Goal: Use online tool/utility: Utilize a website feature to perform a specific function

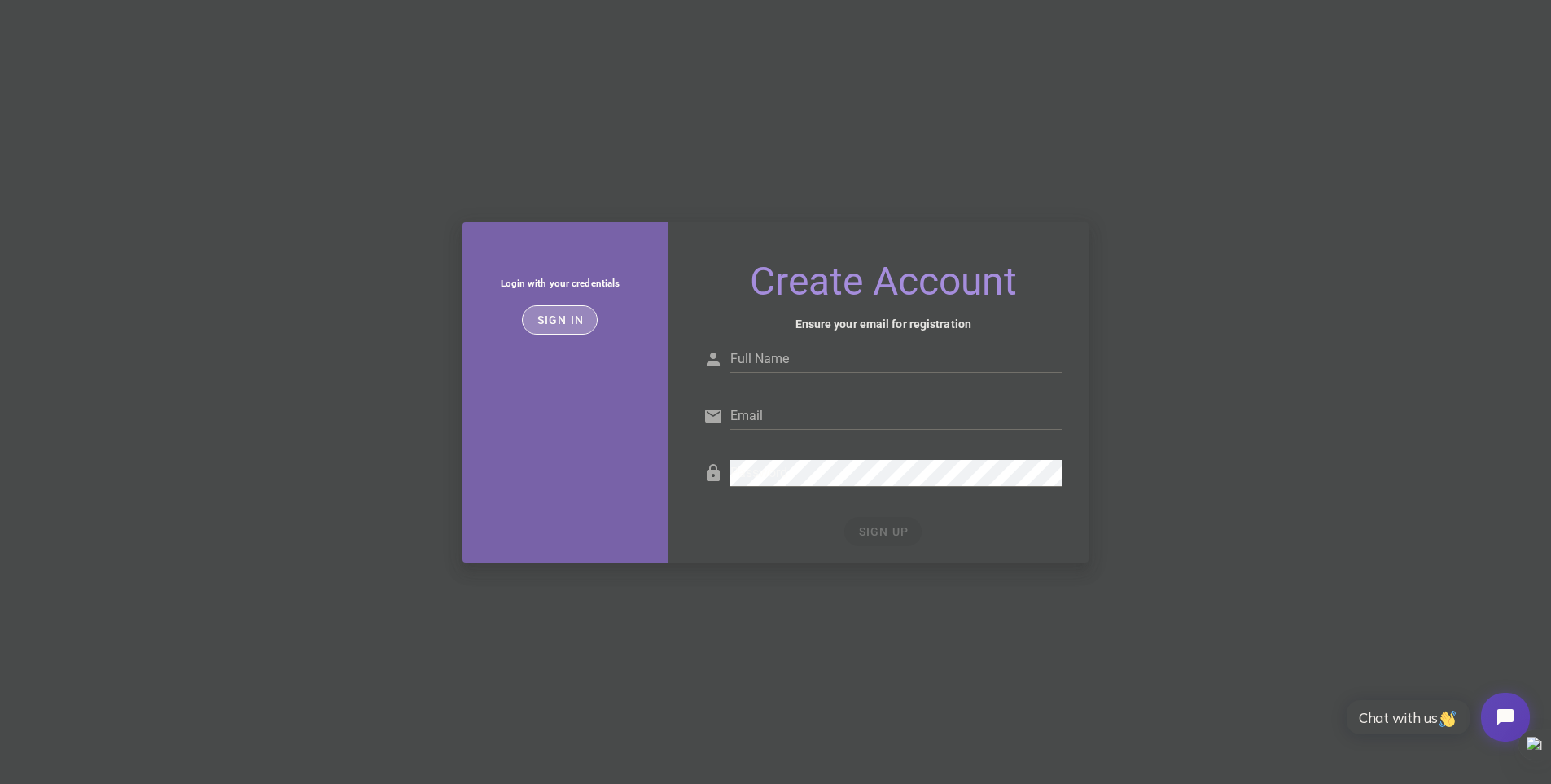
click at [565, 328] on button "Sign in" at bounding box center [560, 319] width 76 height 29
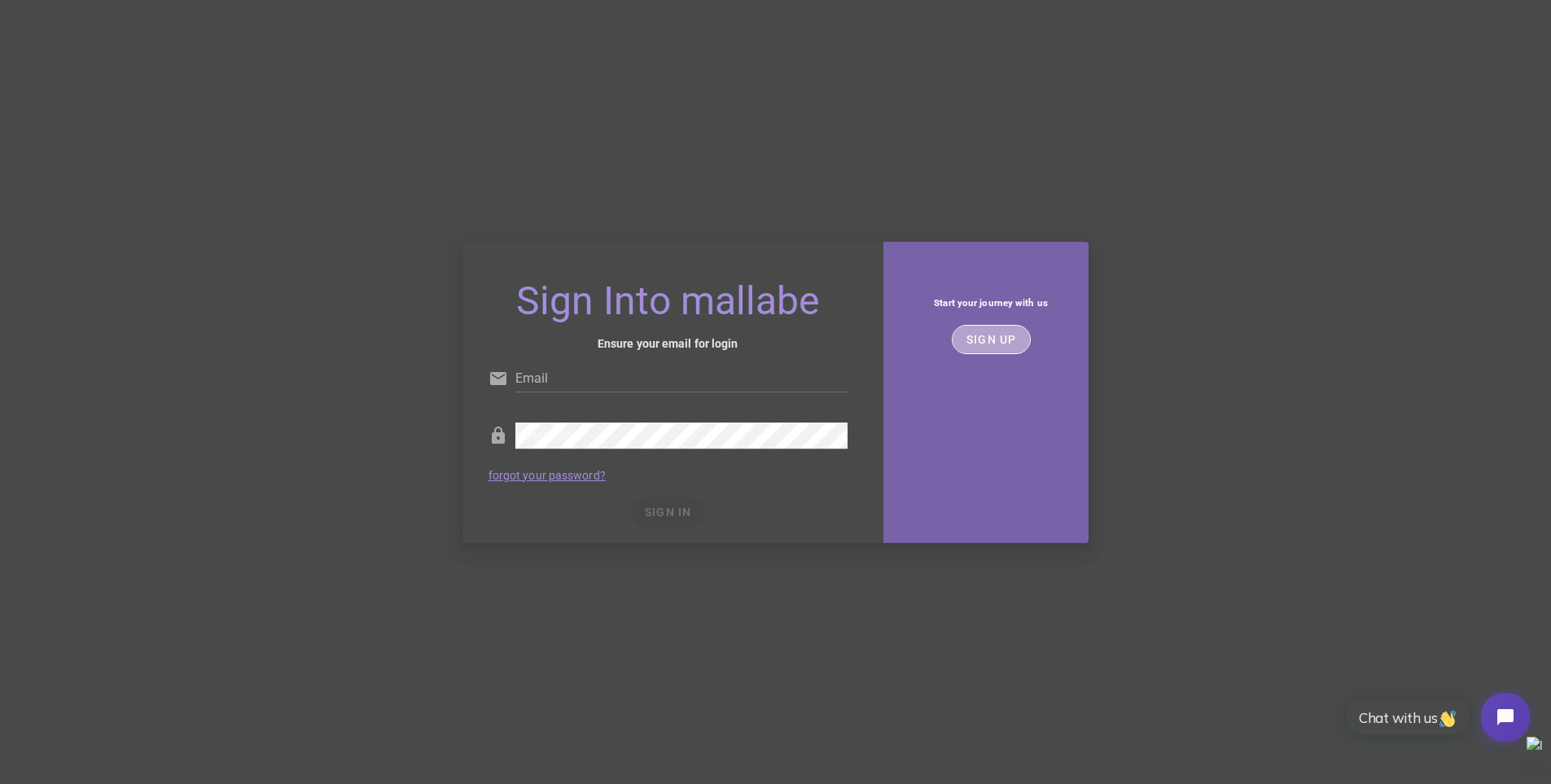
click at [997, 352] on button "SIGN UP" at bounding box center [992, 339] width 79 height 29
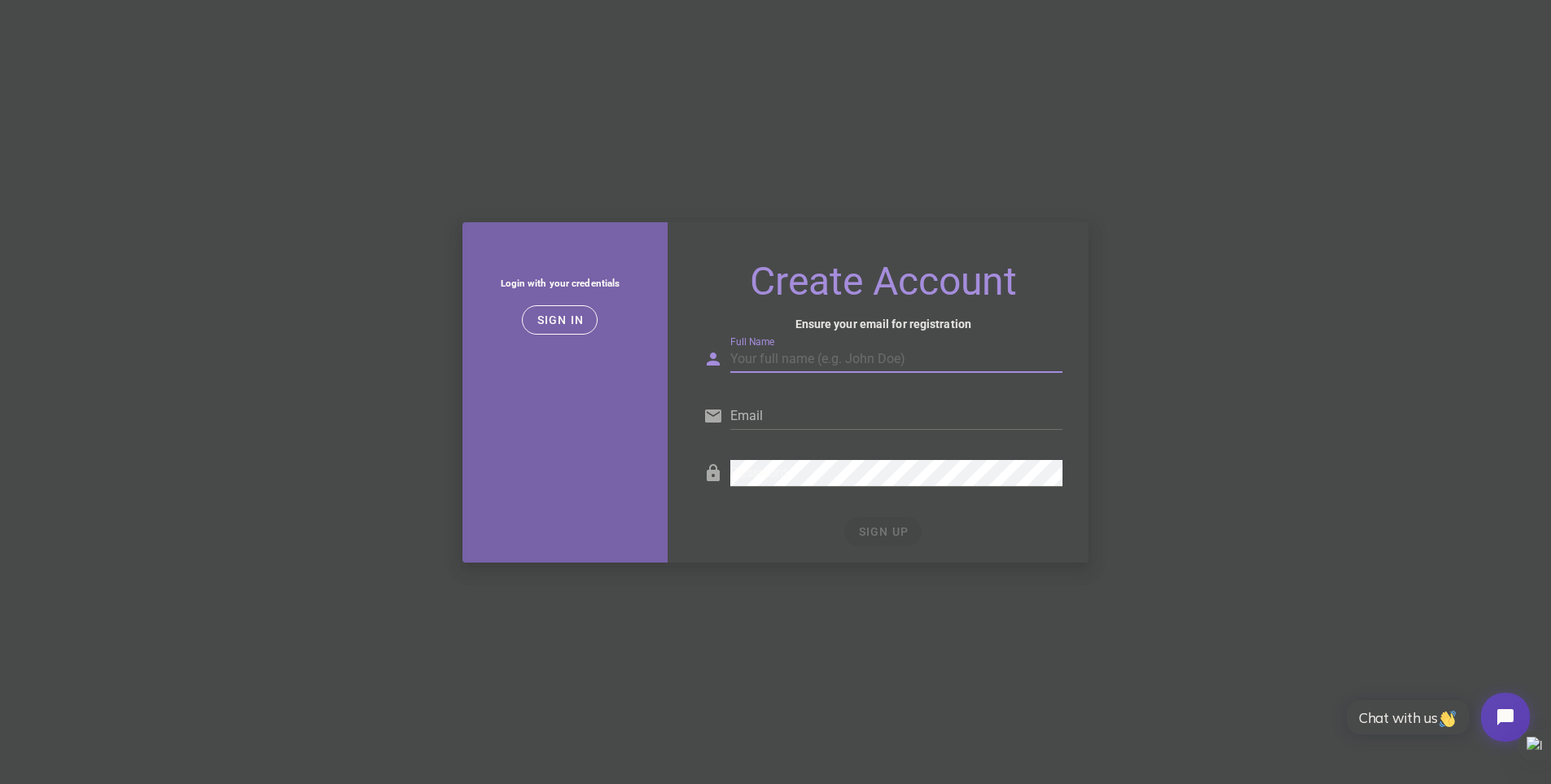
click at [783, 355] on input "Full Name" at bounding box center [896, 359] width 332 height 26
type input "ciufu razvan"
click at [835, 408] on input "Email" at bounding box center [896, 415] width 332 height 26
type input "[EMAIL_ADDRESS][DOMAIN_NAME]"
click at [779, 455] on div "Password" at bounding box center [883, 477] width 359 height 54
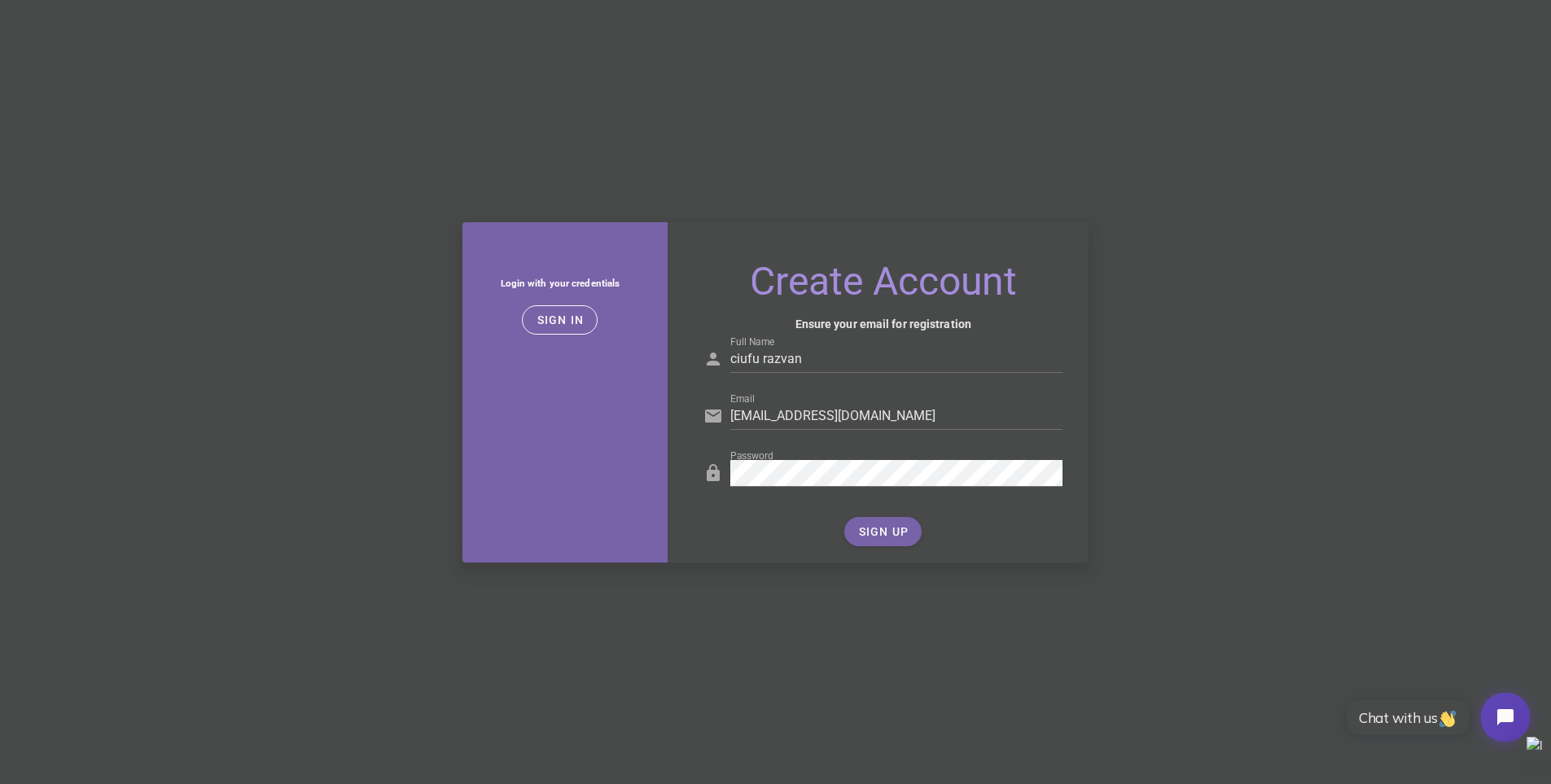
click at [885, 533] on div "SIGN UP" at bounding box center [883, 531] width 359 height 29
click at [885, 533] on span "SIGN UP" at bounding box center [883, 531] width 51 height 13
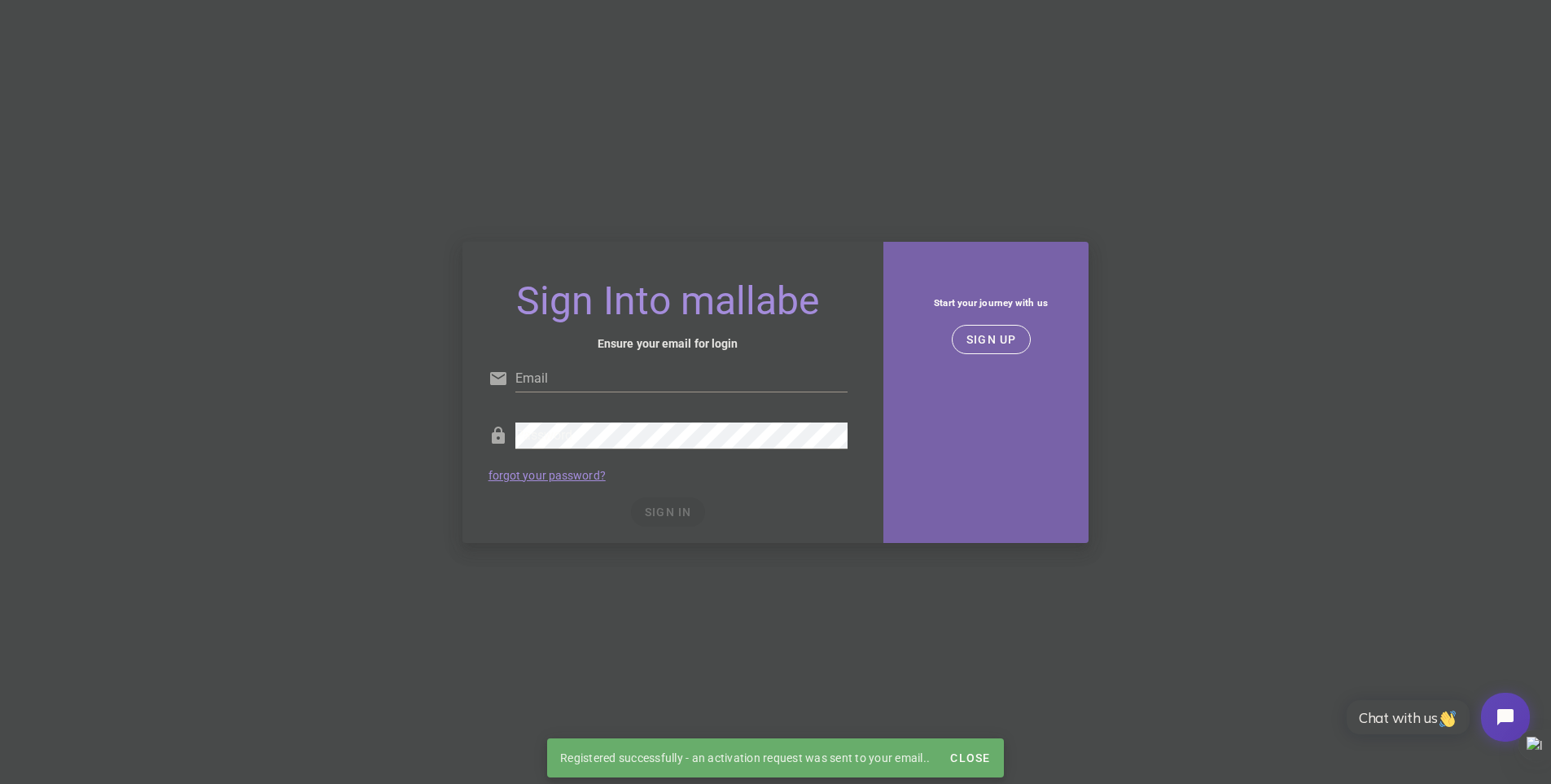
click at [657, 392] on div "Email" at bounding box center [682, 378] width 332 height 26
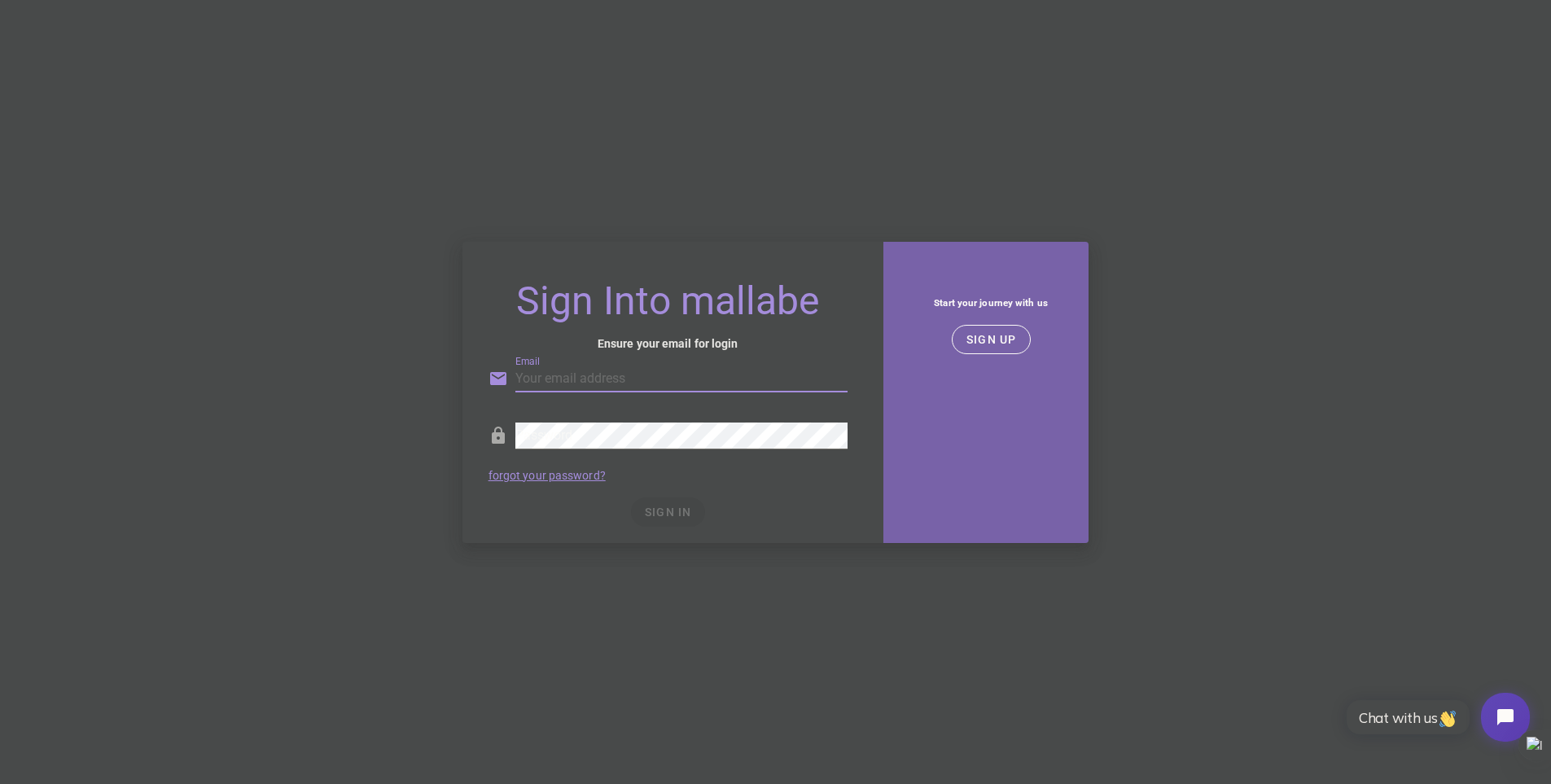
click at [648, 380] on input "Email" at bounding box center [682, 378] width 332 height 26
type input "[EMAIL_ADDRESS][DOMAIN_NAME]"
click at [664, 505] on div "SIGN IN" at bounding box center [668, 512] width 359 height 29
click at [671, 520] on button "SIGN IN" at bounding box center [668, 512] width 74 height 29
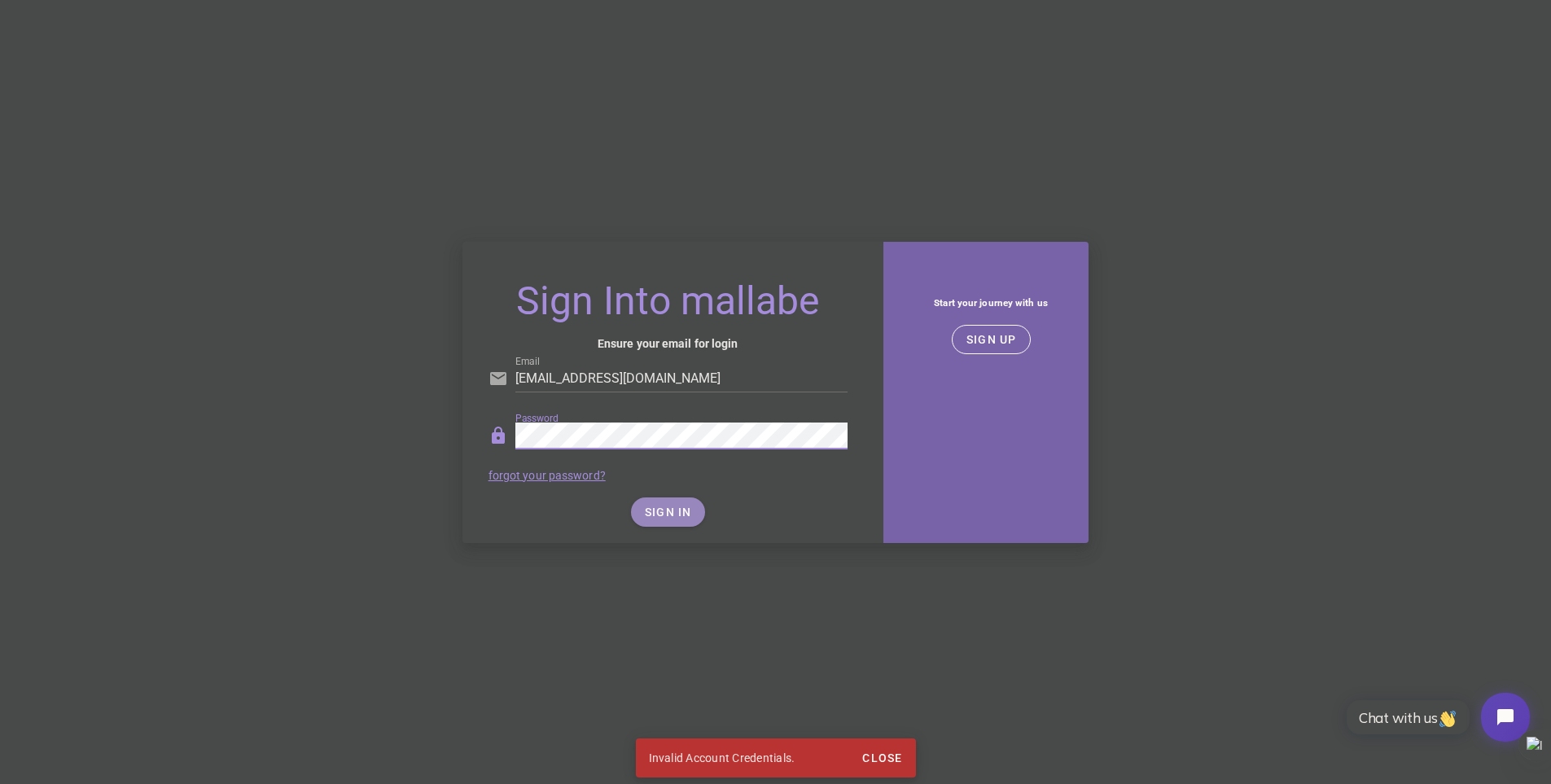
click at [645, 523] on button "SIGN IN" at bounding box center [668, 512] width 74 height 29
click at [670, 521] on button "SIGN IN" at bounding box center [668, 512] width 74 height 29
click at [991, 338] on span "SIGN UP" at bounding box center [991, 339] width 51 height 13
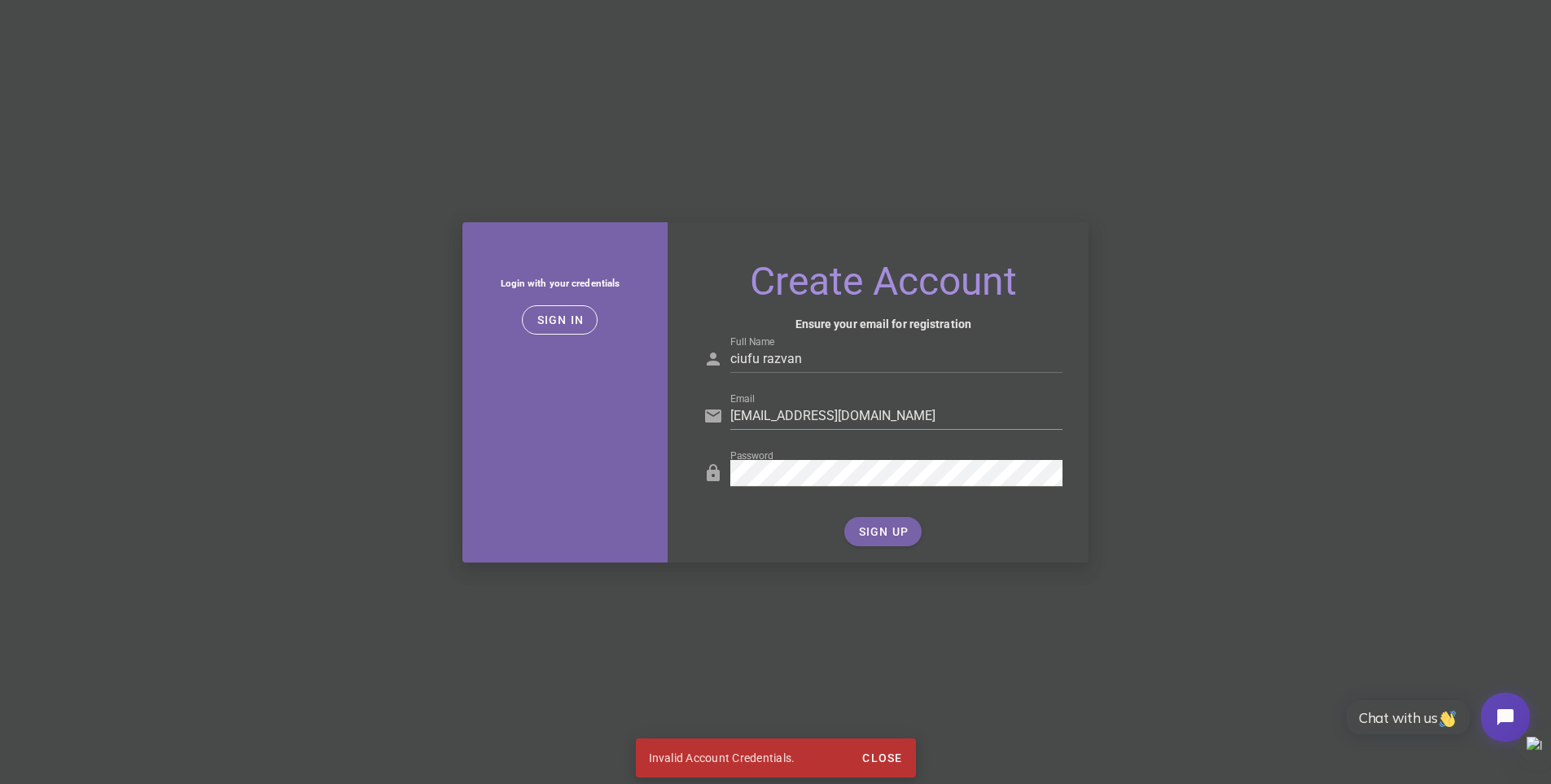
click at [901, 416] on input "[EMAIL_ADDRESS][DOMAIN_NAME]" at bounding box center [896, 415] width 332 height 26
drag, startPoint x: 901, startPoint y: 416, endPoint x: 731, endPoint y: 436, distance: 171.2
click at [731, 436] on div "Email [EMAIL_ADDRESS][DOMAIN_NAME]" at bounding box center [896, 424] width 332 height 44
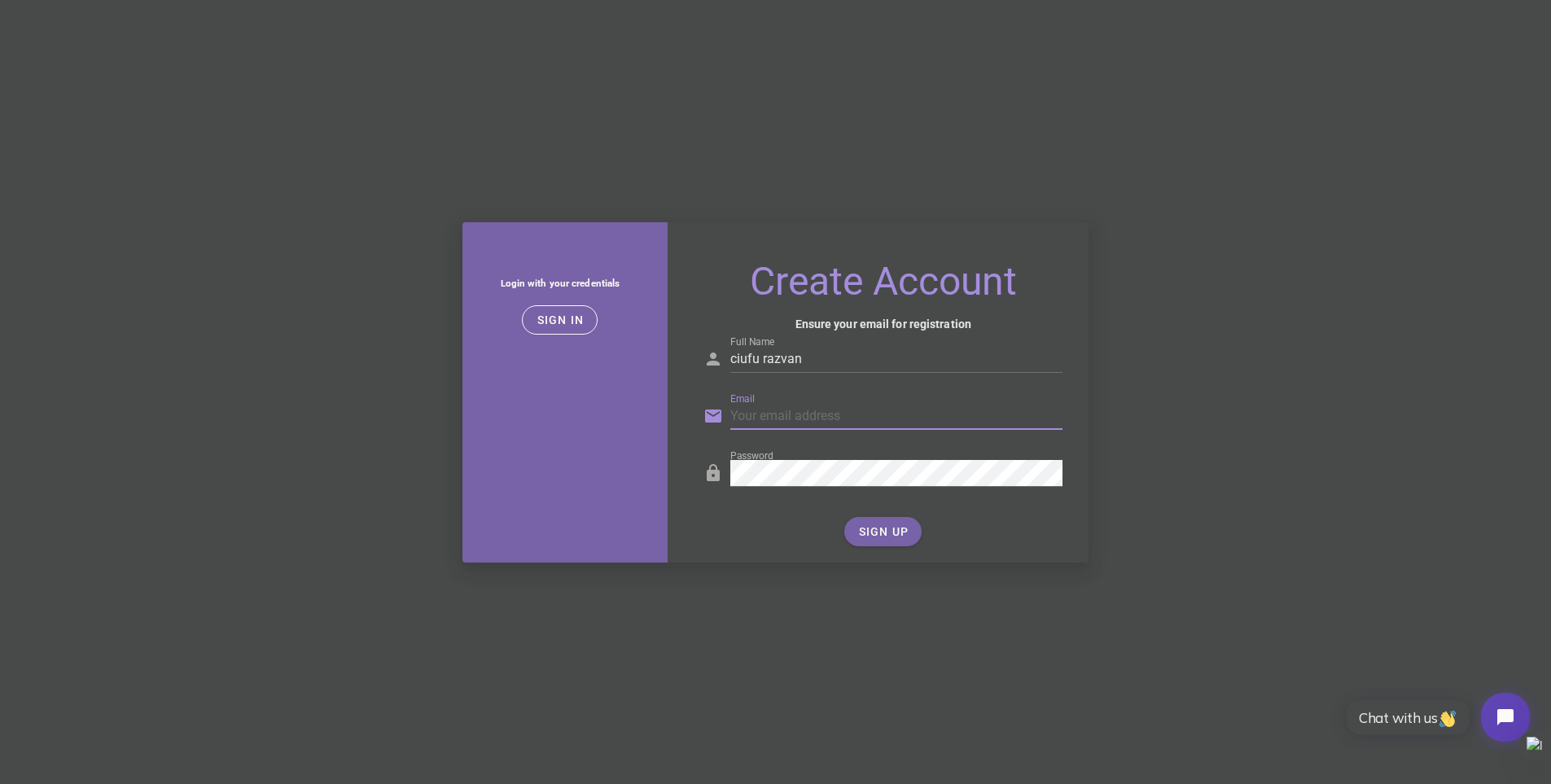
click at [817, 414] on input "Email" at bounding box center [896, 415] width 332 height 26
type input "[EMAIL_ADDRESS][DOMAIN_NAME]"
click at [720, 477] on div "Password" at bounding box center [883, 477] width 359 height 54
click at [873, 545] on button "SIGN UP" at bounding box center [883, 531] width 78 height 29
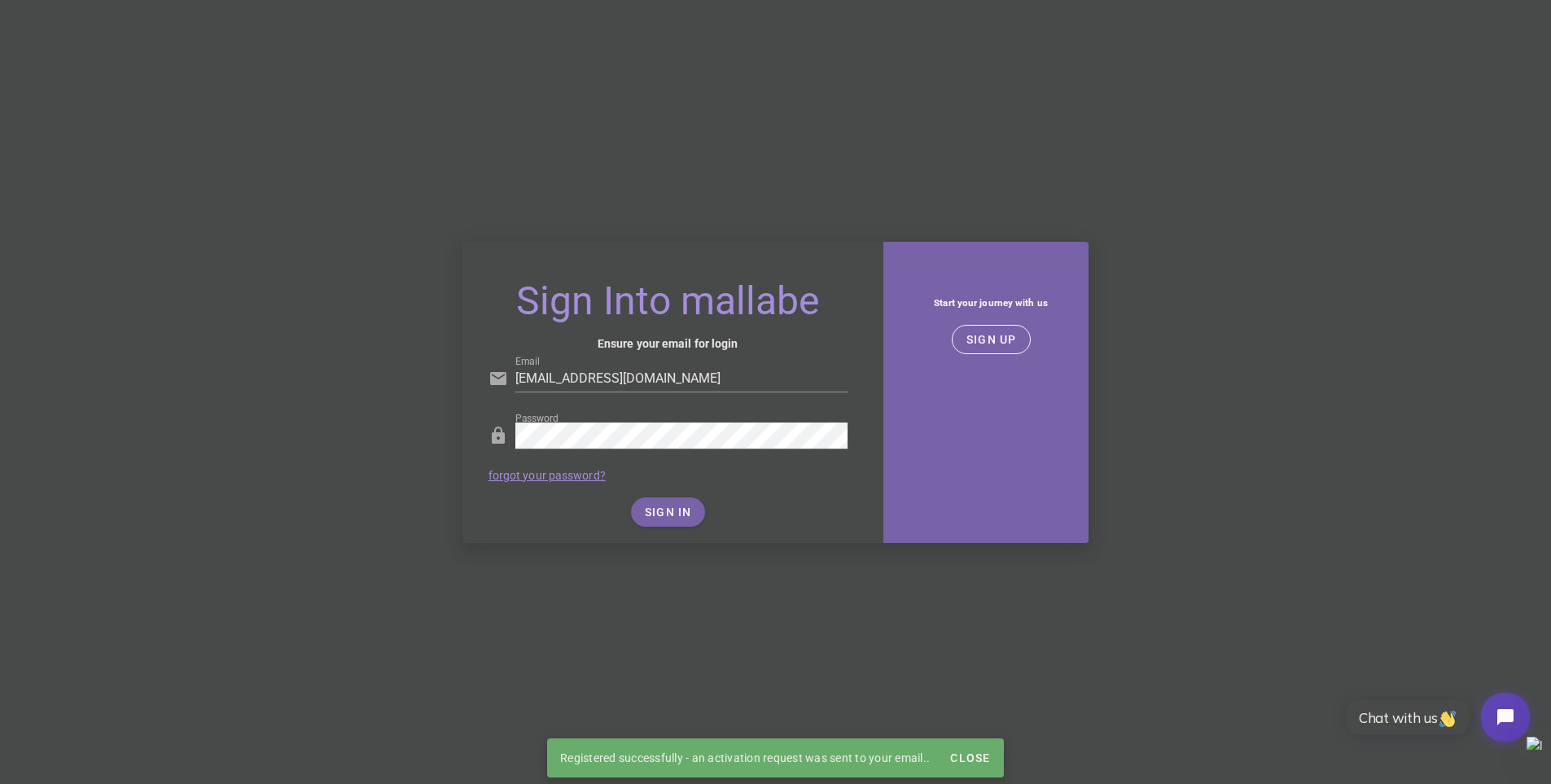
click at [693, 386] on input "[EMAIL_ADDRESS][DOMAIN_NAME]" at bounding box center [682, 378] width 332 height 26
drag, startPoint x: 692, startPoint y: 381, endPoint x: 513, endPoint y: 376, distance: 179.1
click at [513, 376] on div "Email [EMAIL_ADDRESS][DOMAIN_NAME]" at bounding box center [668, 382] width 359 height 54
click at [566, 376] on input "Email" at bounding box center [682, 378] width 332 height 26
type input "[EMAIL_ADDRESS][DOMAIN_NAME]"
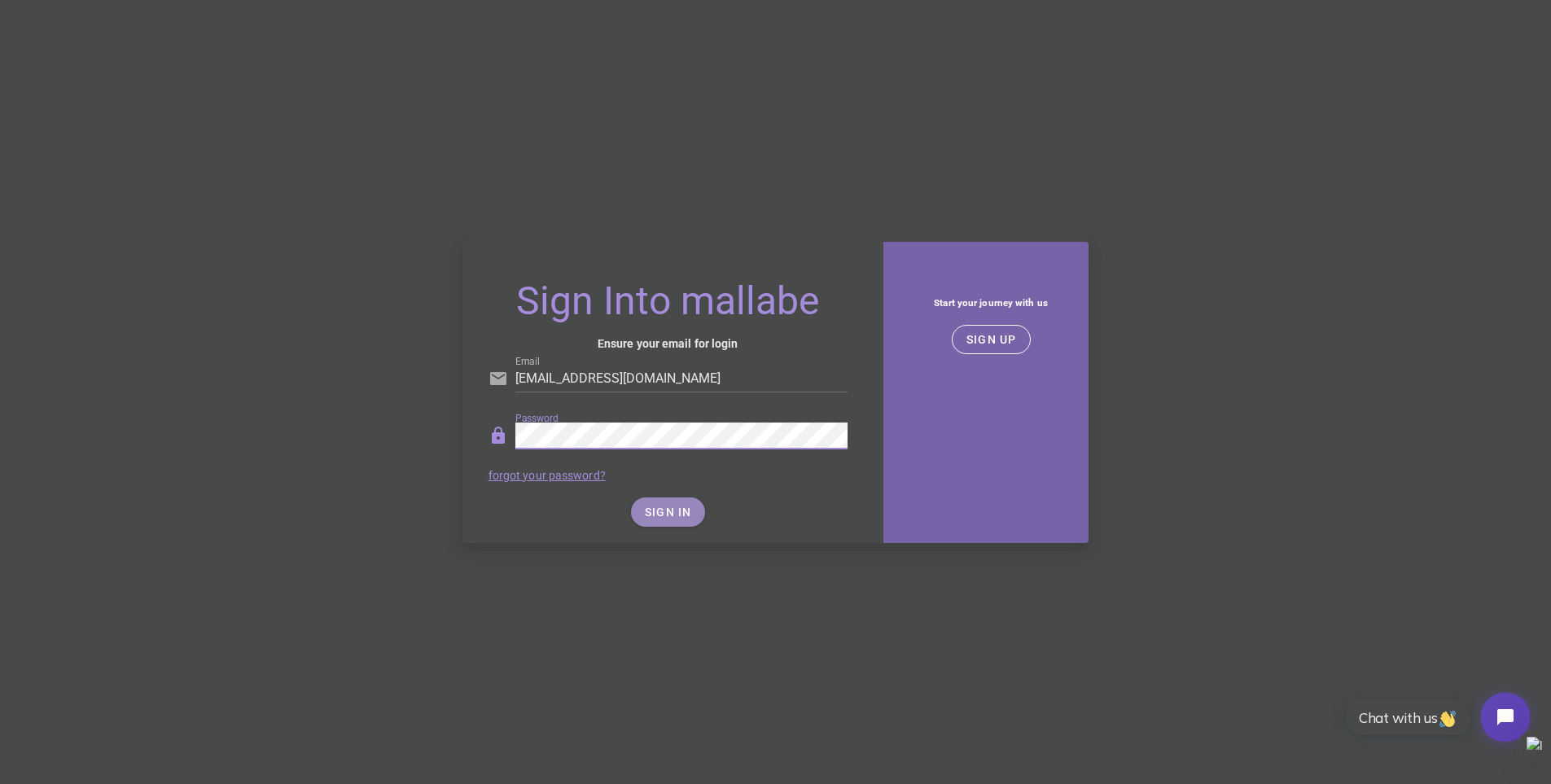
click at [671, 509] on span "SIGN IN" at bounding box center [668, 511] width 48 height 13
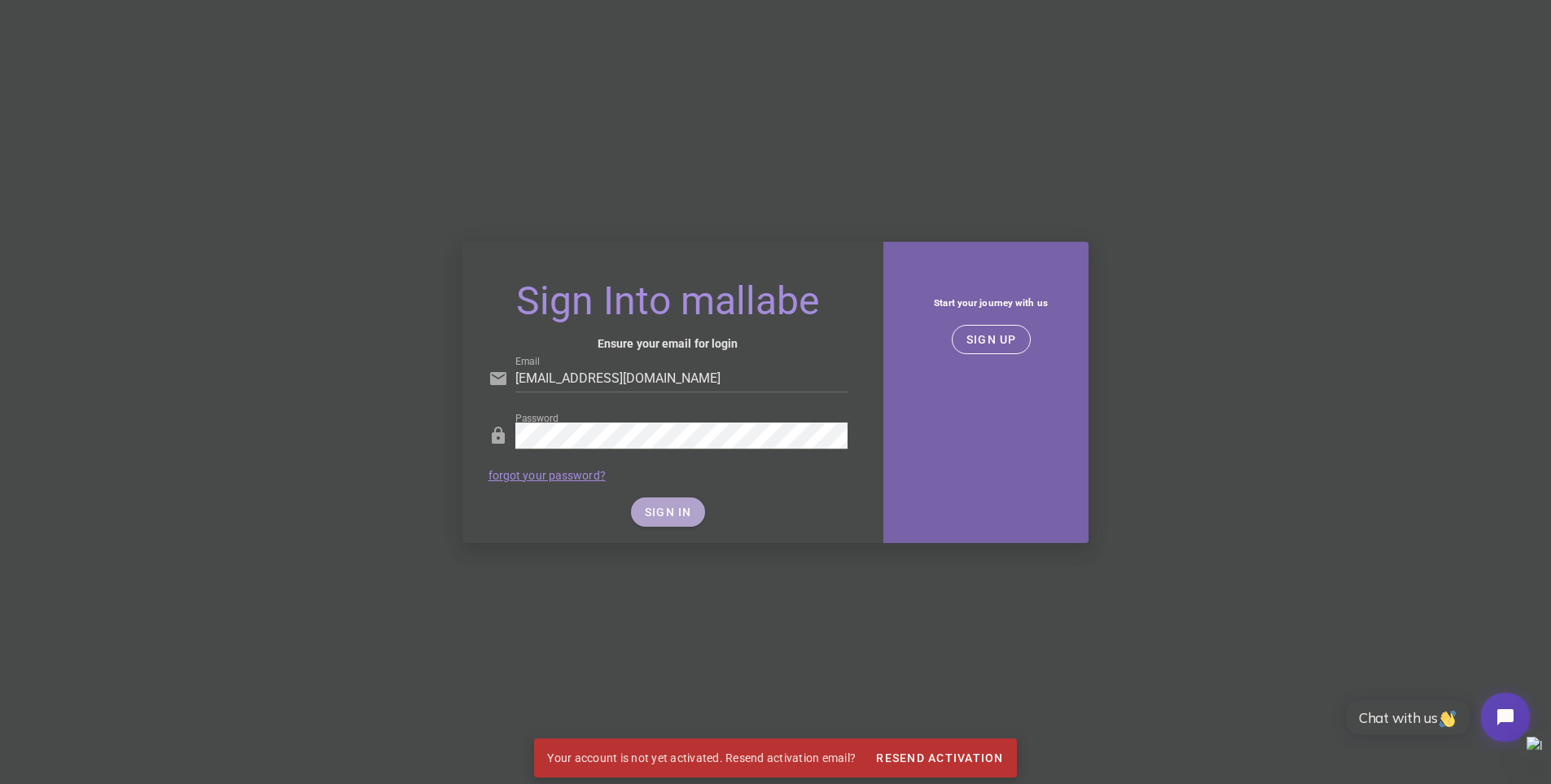
click at [655, 516] on span "SIGN IN" at bounding box center [668, 511] width 48 height 13
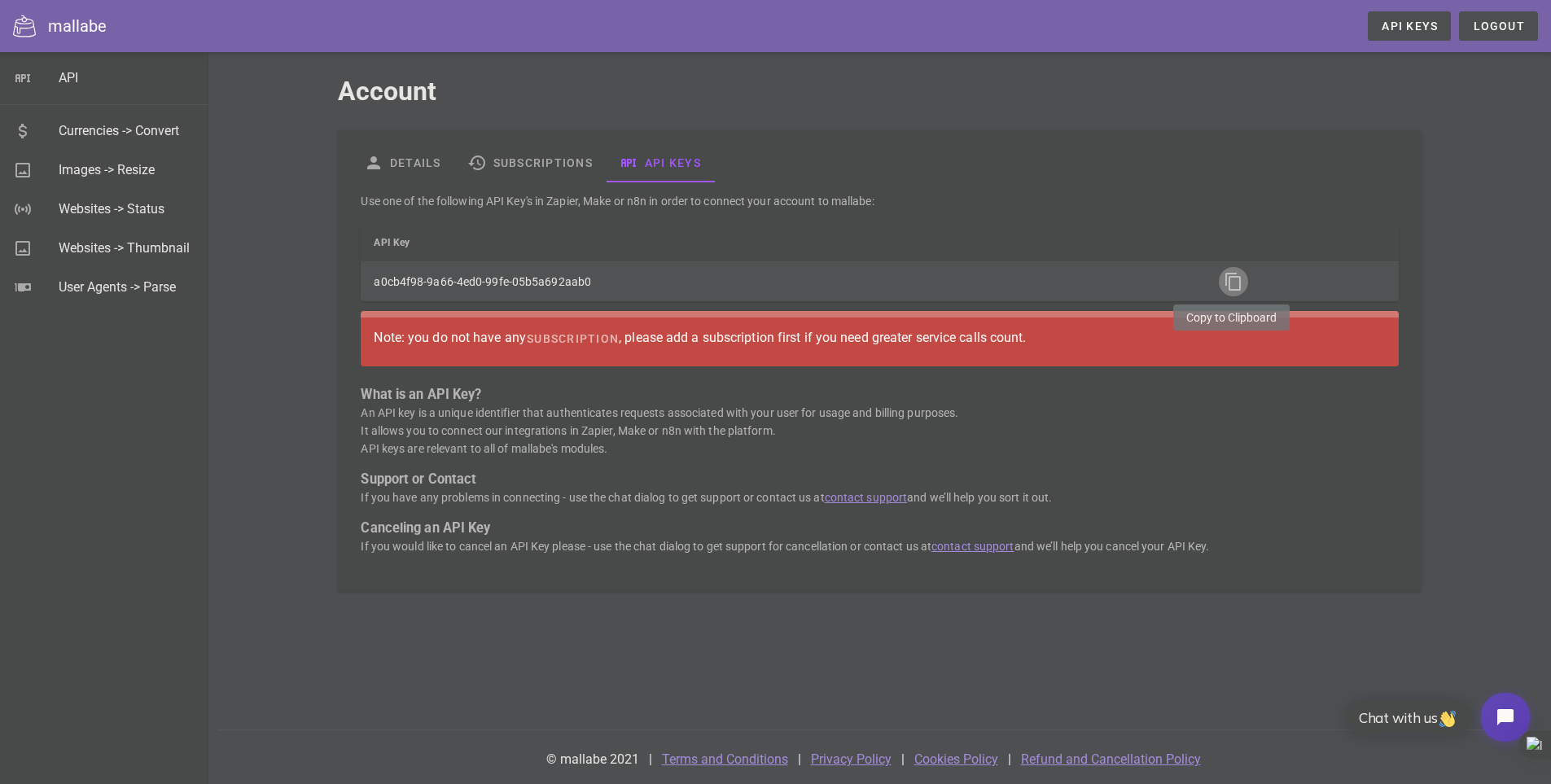
click at [1237, 280] on icon "button" at bounding box center [1233, 281] width 19 height 19
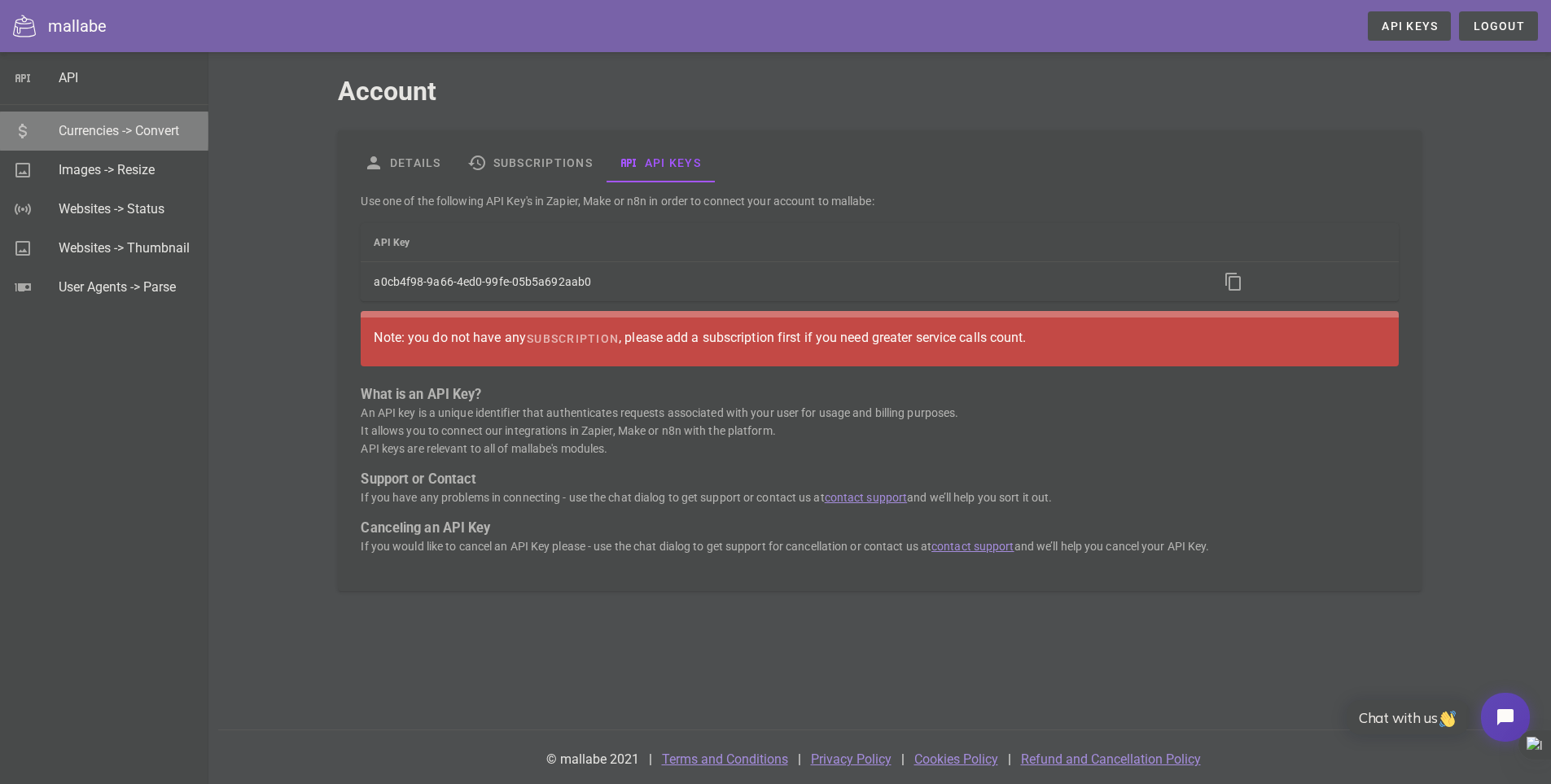
click at [56, 132] on link "Currencies -> Convert" at bounding box center [104, 131] width 208 height 39
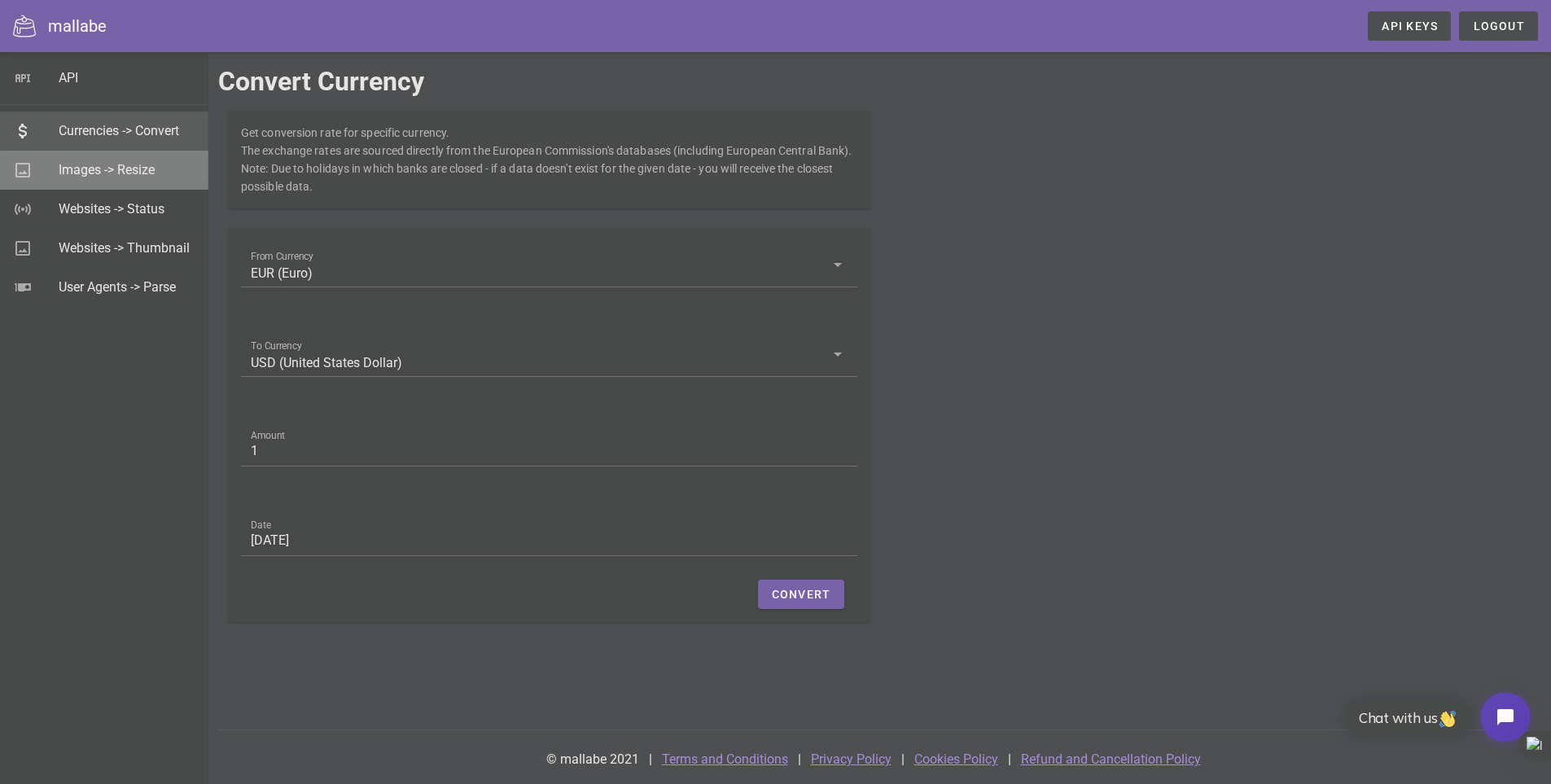
click at [67, 173] on div "Images -> Resize" at bounding box center [127, 169] width 136 height 15
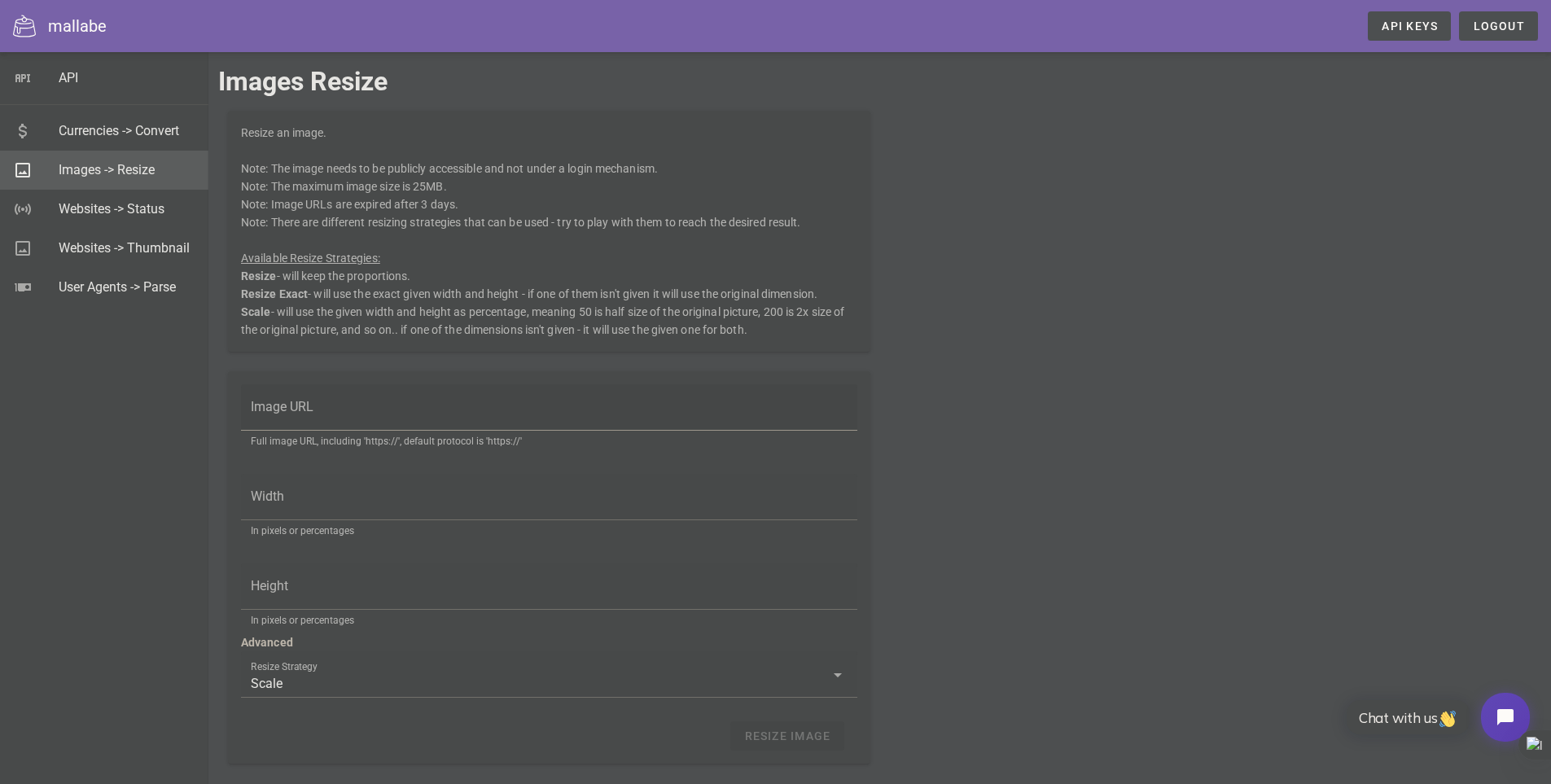
click at [306, 398] on div "Image URL" at bounding box center [549, 407] width 596 height 45
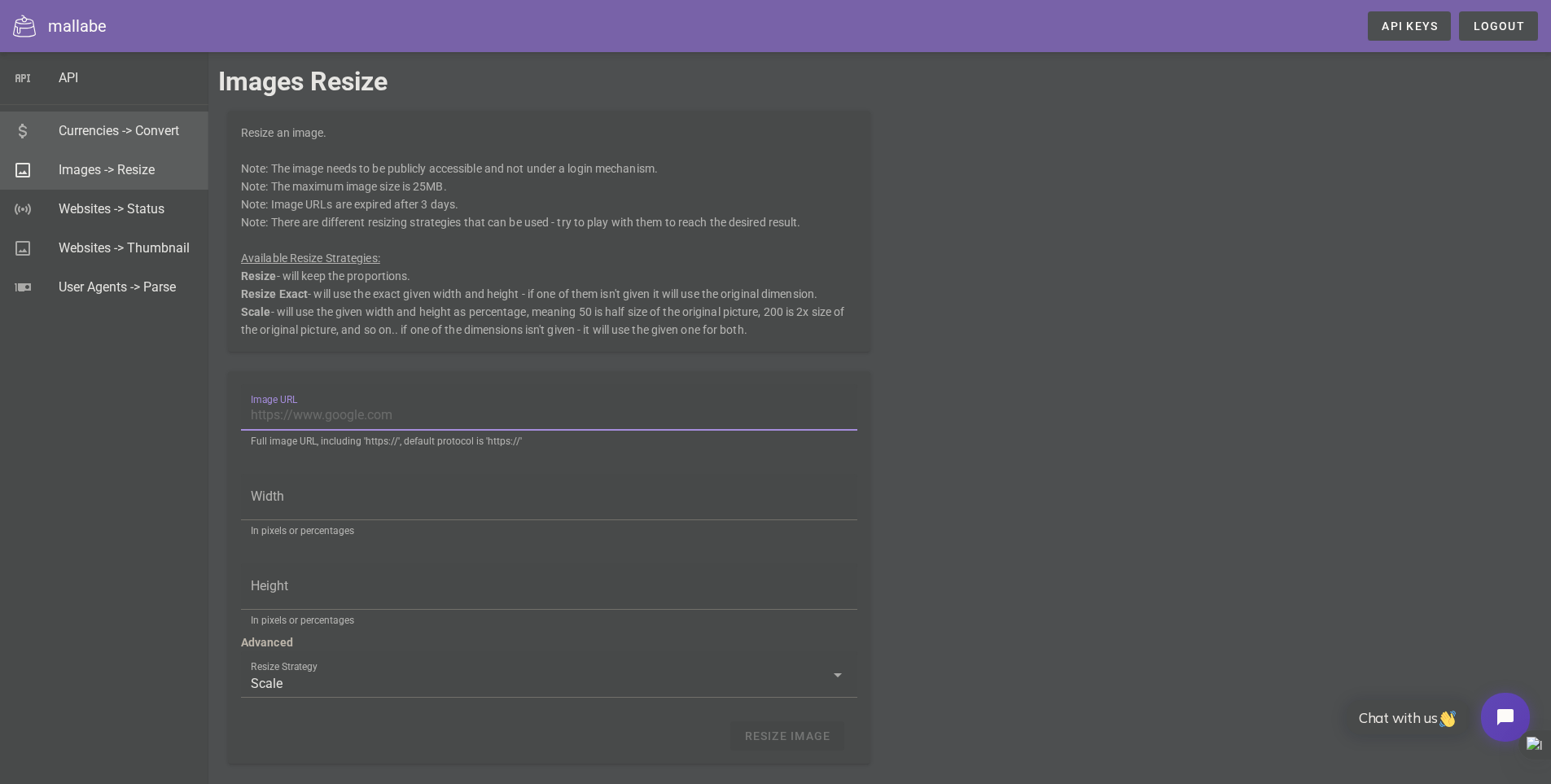
click at [114, 131] on div "Currencies -> Convert" at bounding box center [127, 131] width 136 height 15
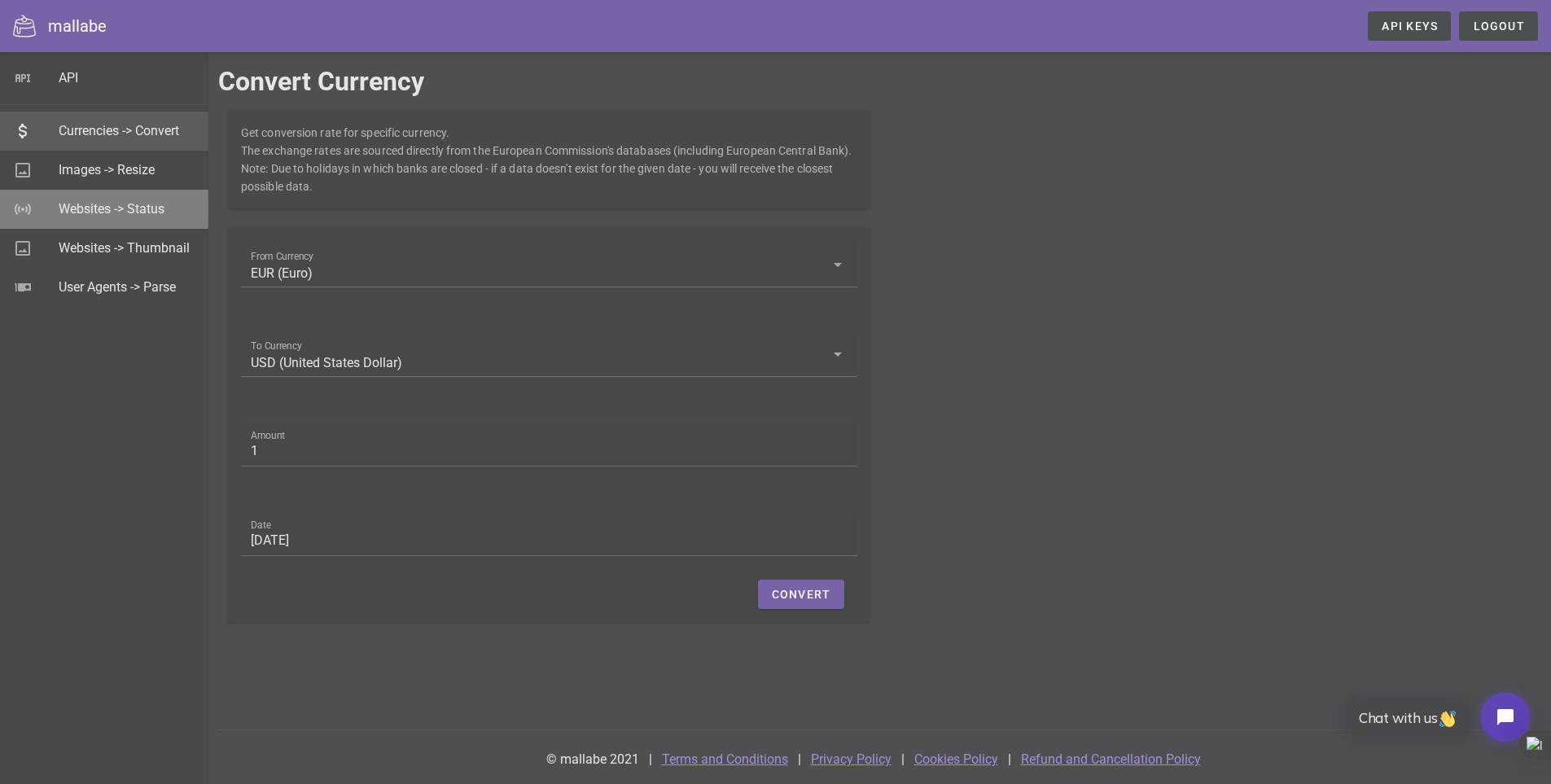
click at [100, 219] on div "Websites -> Status" at bounding box center [127, 209] width 136 height 35
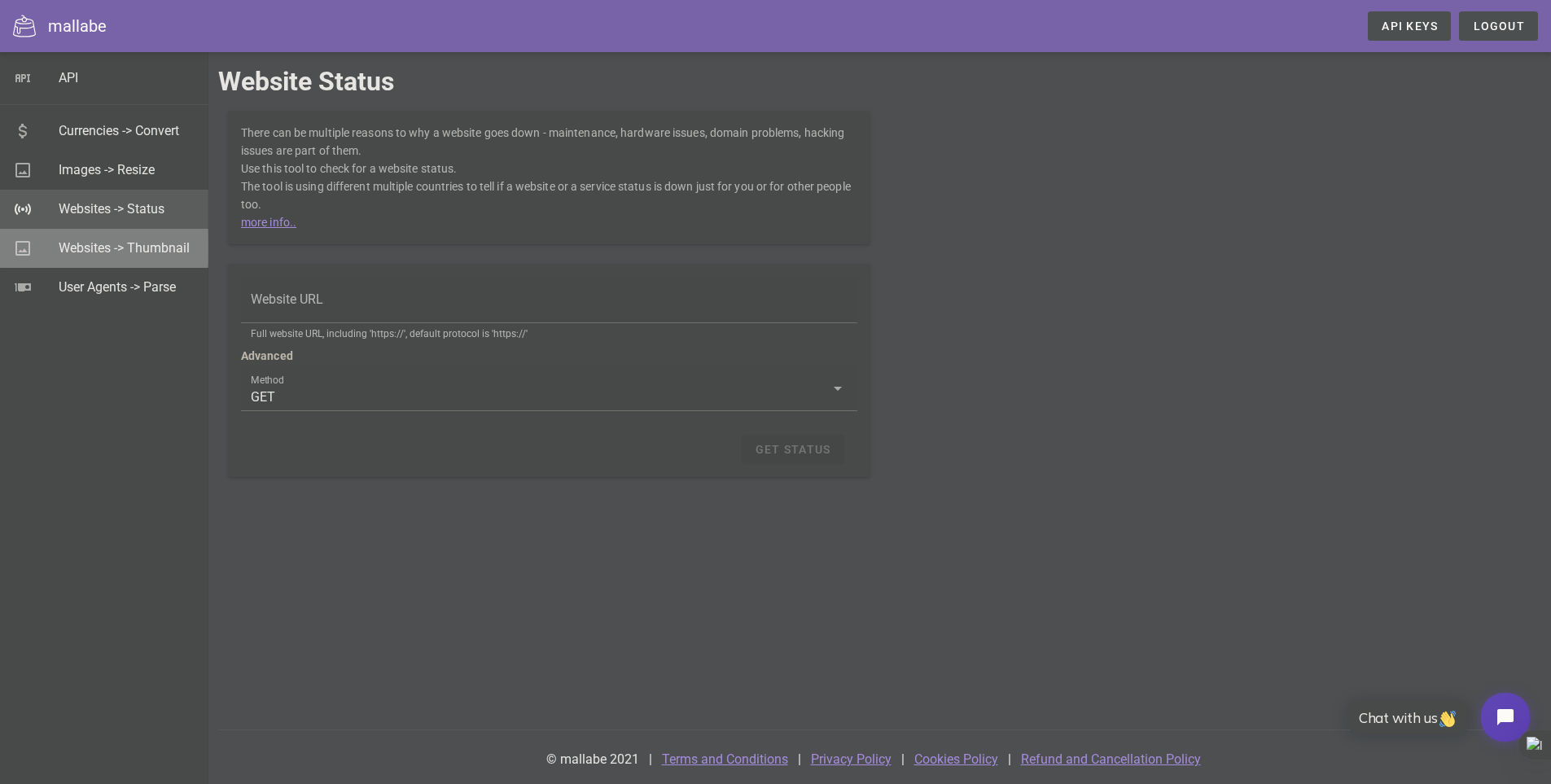
click at [110, 260] on div "Websites -> Thumbnail" at bounding box center [127, 248] width 136 height 35
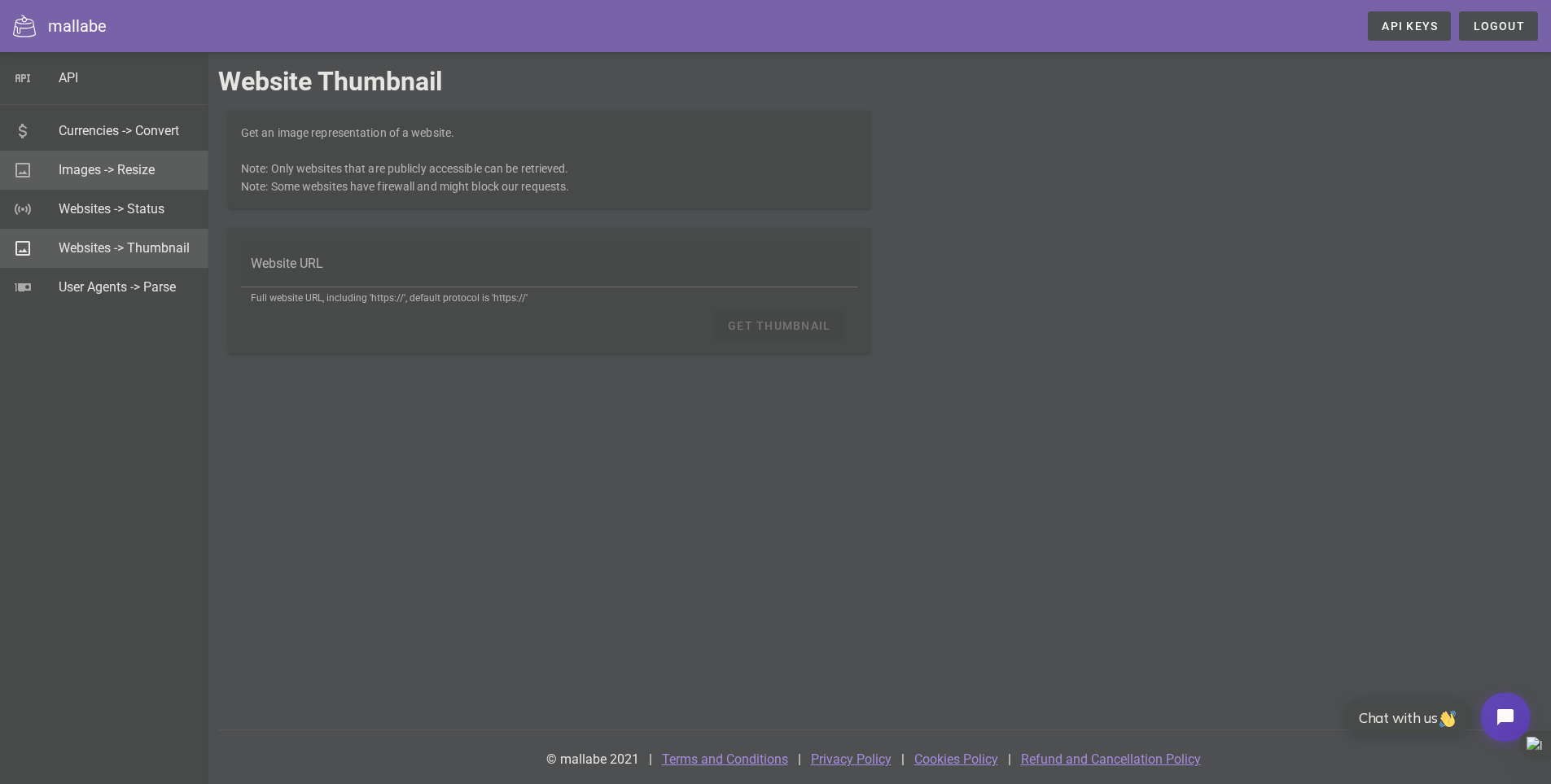
click at [110, 178] on div "Images -> Resize" at bounding box center [127, 169] width 136 height 15
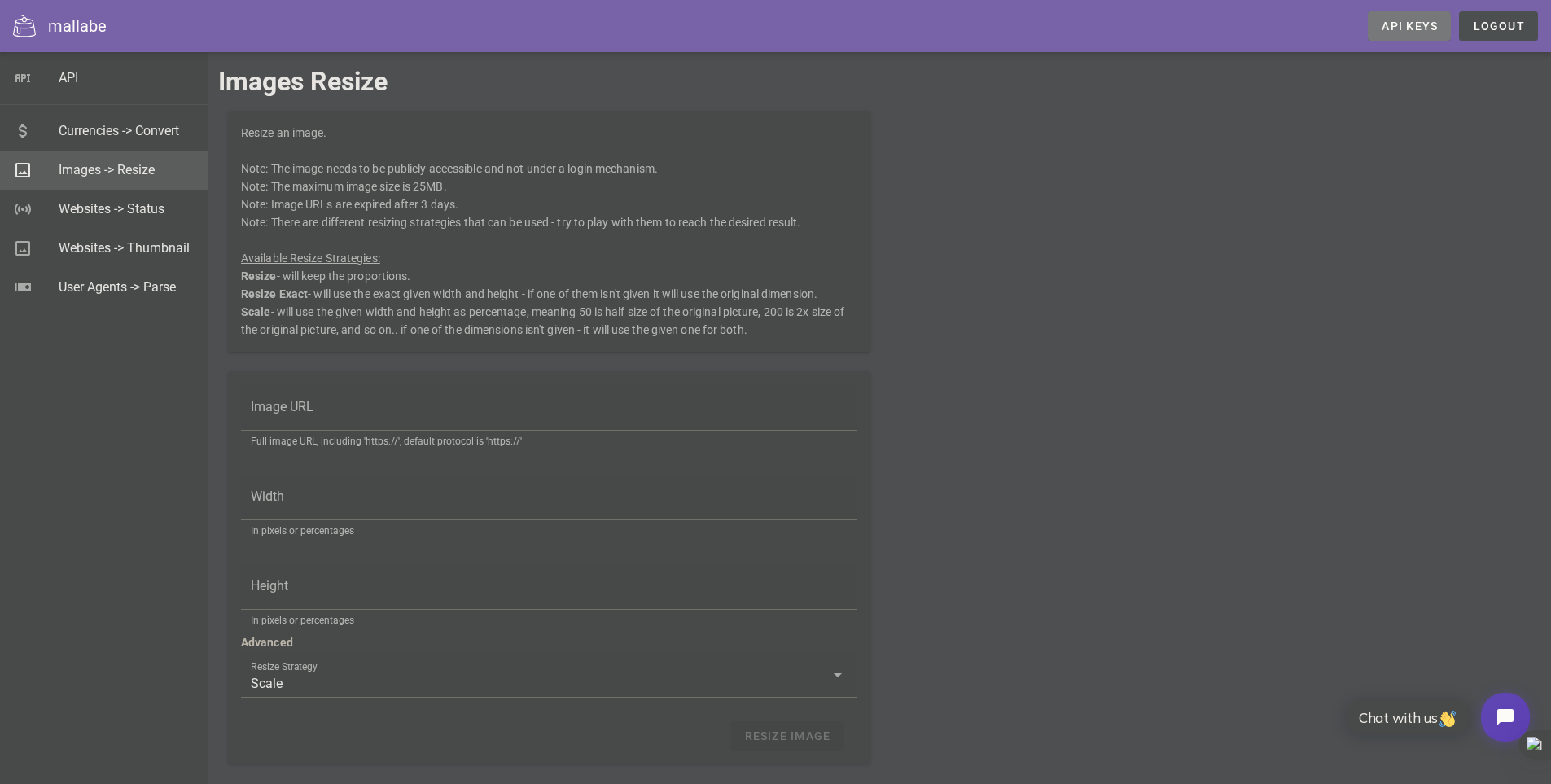
click at [1417, 32] on span "API Keys" at bounding box center [1409, 25] width 57 height 13
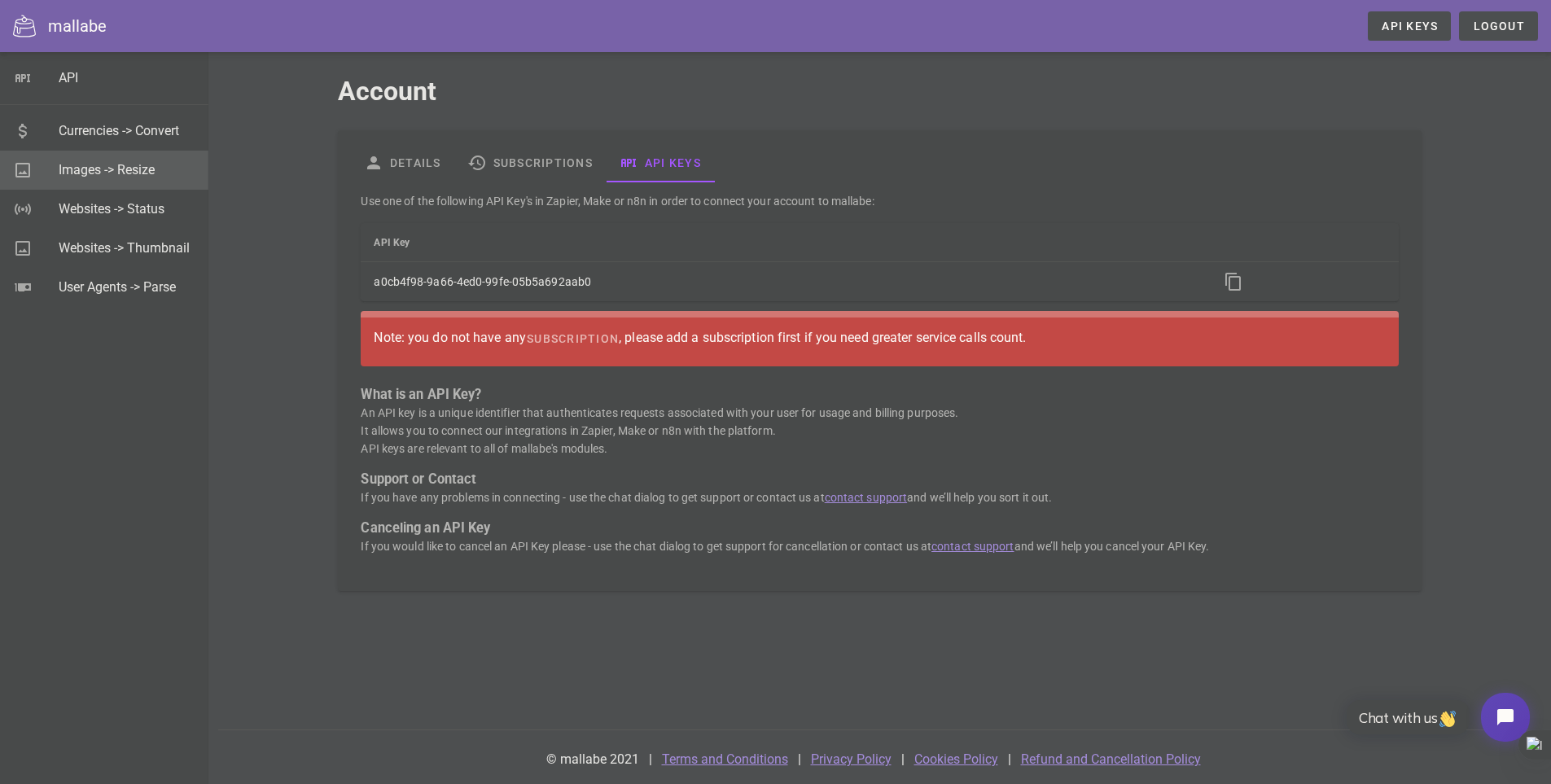
click at [137, 163] on div "Images -> Resize" at bounding box center [127, 169] width 136 height 15
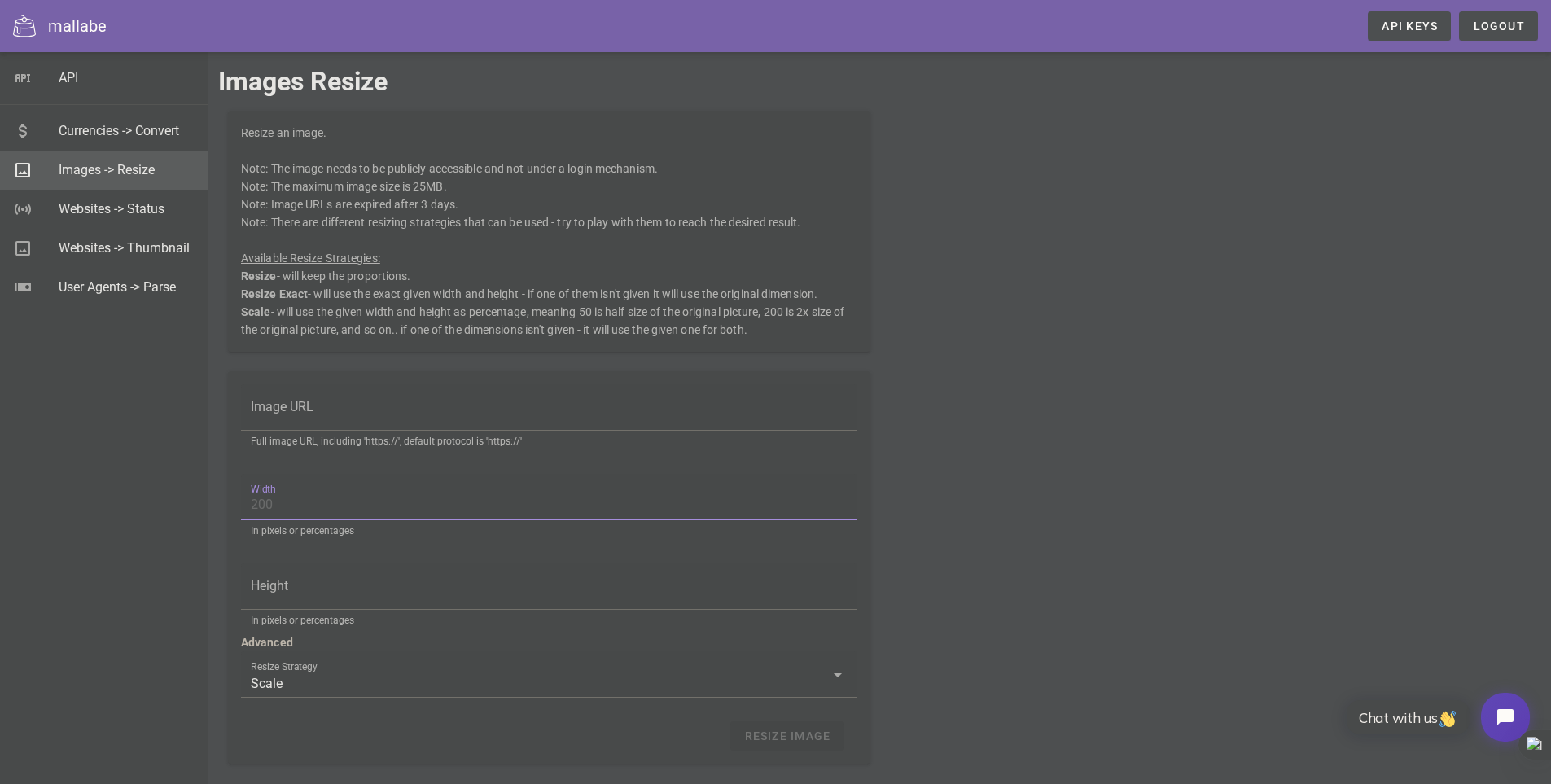
click at [343, 500] on input "Width" at bounding box center [549, 504] width 596 height 26
type input "300"
click at [323, 581] on input "Height" at bounding box center [549, 594] width 596 height 26
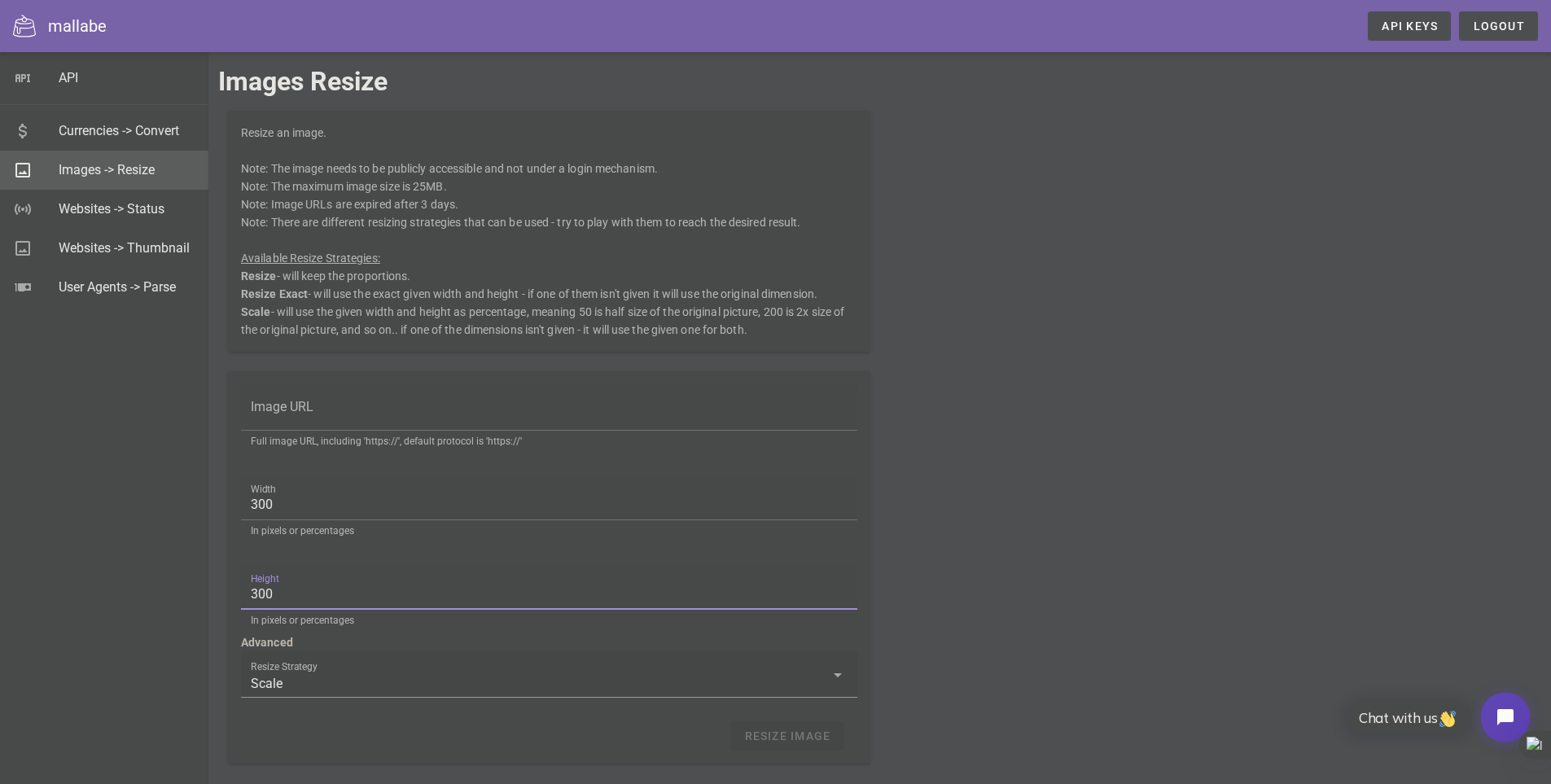
type input "300"
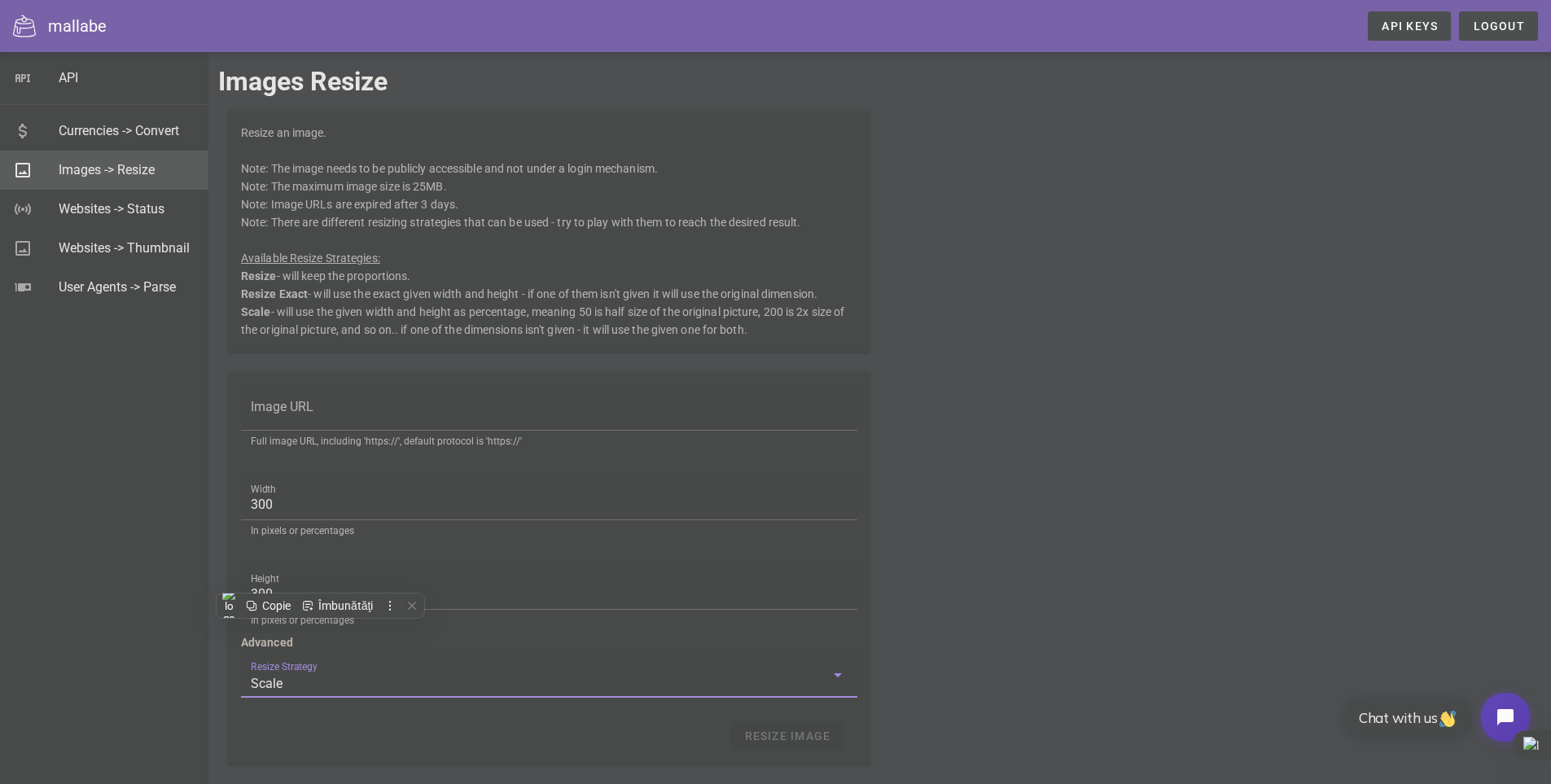
click at [309, 677] on input "Scale" at bounding box center [538, 683] width 574 height 26
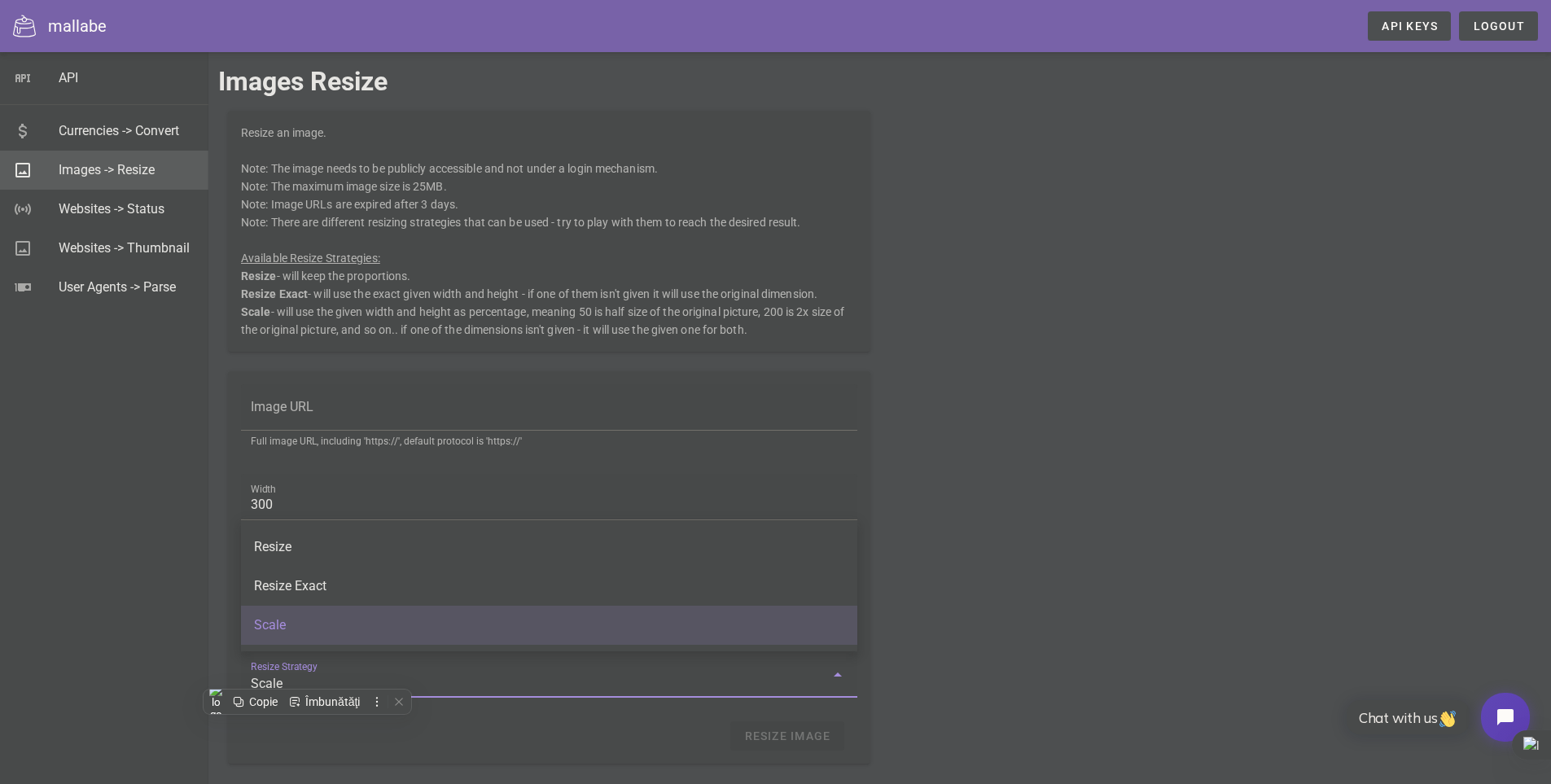
click at [504, 674] on input "Scale" at bounding box center [538, 683] width 574 height 26
click at [695, 736] on div "Resize Image" at bounding box center [549, 735] width 617 height 29
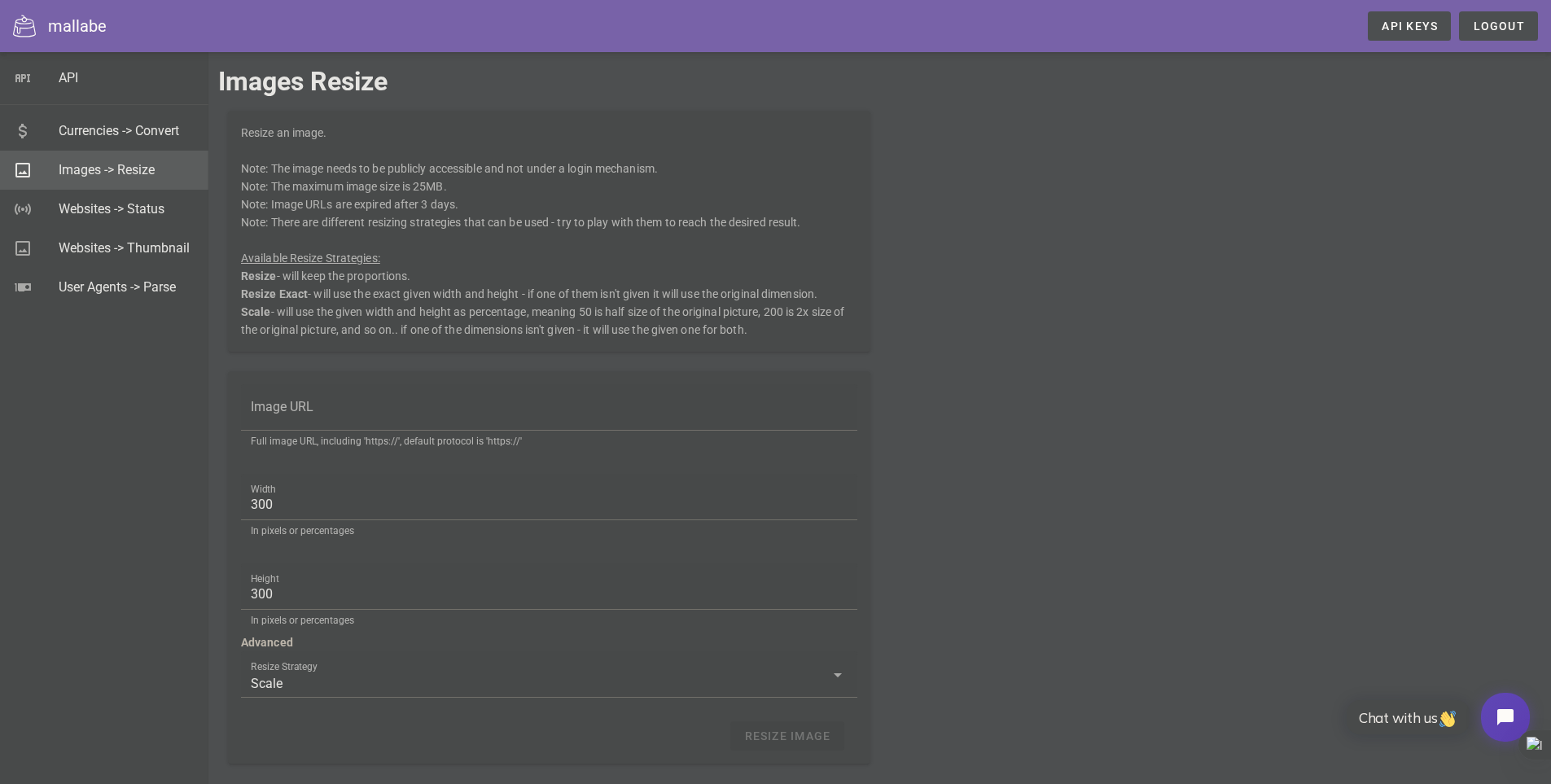
click at [794, 743] on div "Resize Image" at bounding box center [549, 735] width 617 height 29
click at [356, 405] on input "Image URL" at bounding box center [549, 414] width 596 height 26
